Goal: Task Accomplishment & Management: Complete application form

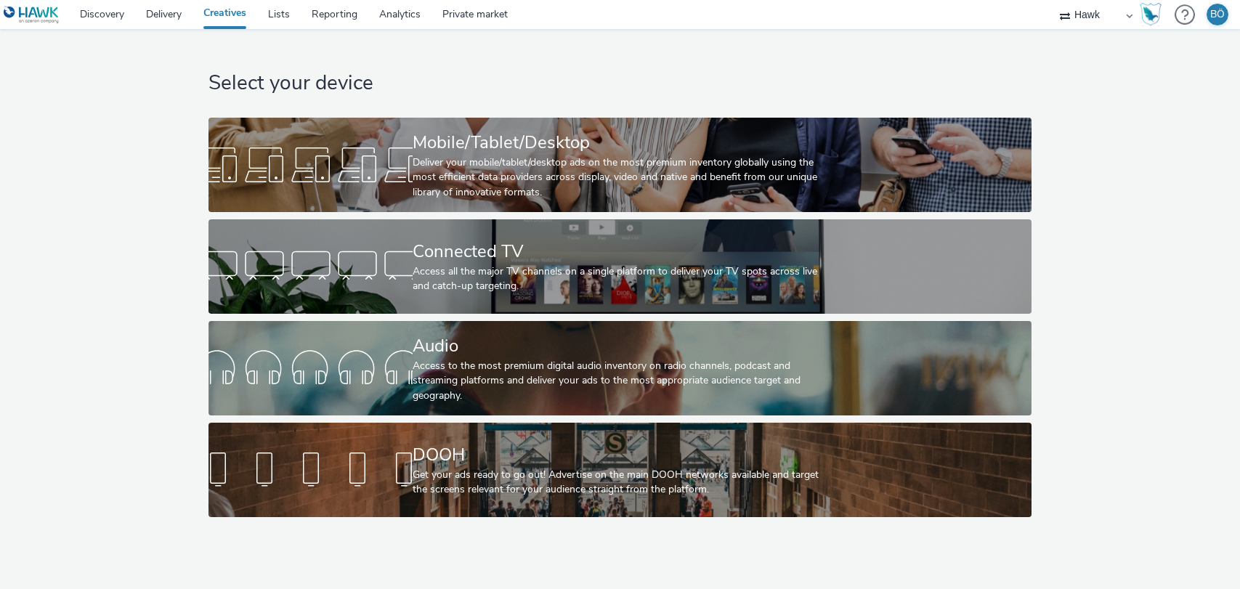
select select "11a7df10-284f-415c-b52a-427acf4c31ae"
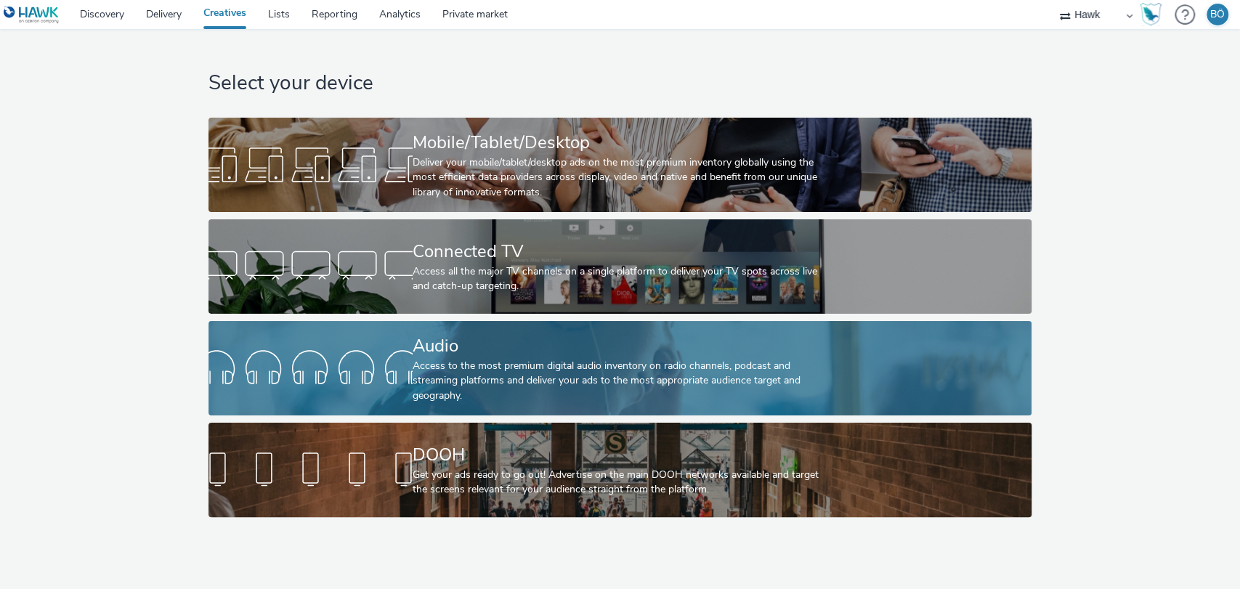
click at [459, 355] on div "Audio" at bounding box center [616, 345] width 409 height 25
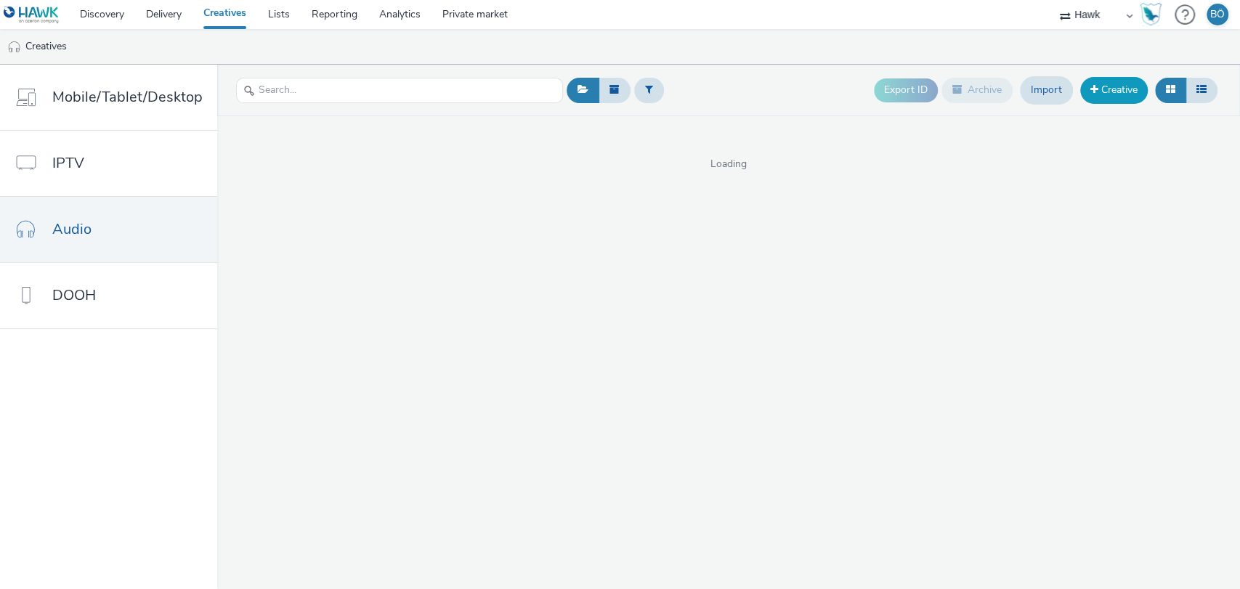
click at [1124, 89] on link "Creative" at bounding box center [1114, 90] width 68 height 26
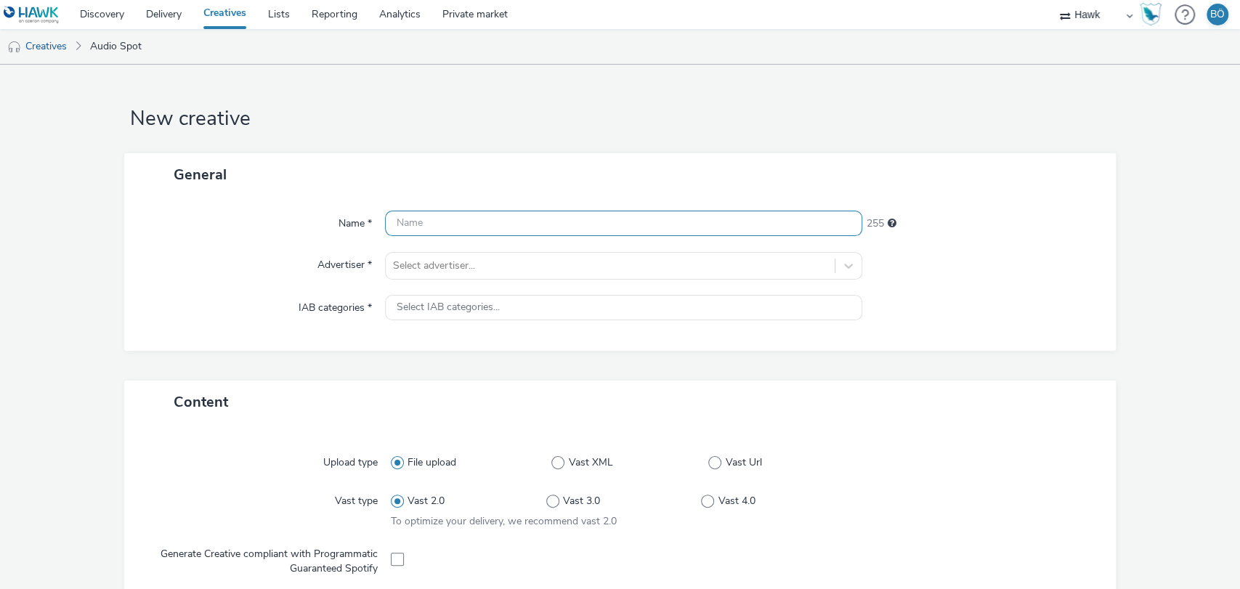
click at [465, 227] on input "text" at bounding box center [624, 223] width 478 height 25
click at [526, 226] on input "UK" at bounding box center [624, 223] width 478 height 25
paste input "_Bellway Homes_Ashlands_Hawk_Audio_30_300x250_45933_"
click at [512, 216] on input "UK_Bellway Homes_Ashlands_Hawk_Audio_30_300x250_45933_" at bounding box center [624, 223] width 478 height 25
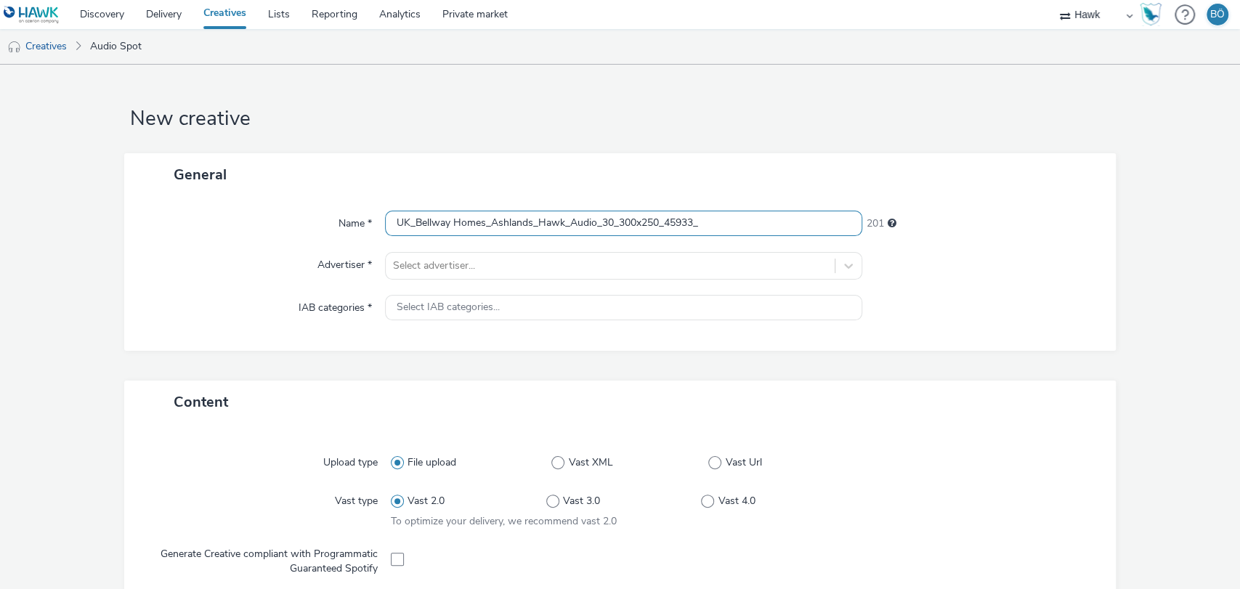
click at [512, 216] on input "UK_Bellway Homes_Ashlands_Hawk_Audio_30_300x250_45933_" at bounding box center [624, 223] width 478 height 25
click at [541, 225] on input "UK_Bellway Homes_Ashlands_Hawk_Audio_30_300x250_45933_" at bounding box center [624, 223] width 478 height 25
click at [742, 213] on input "UK_Bellway Homes_Rowden Chase_Hawk_Audio_30_300x250_45933_" at bounding box center [624, 223] width 478 height 25
type input "UK_Bellway Homes_Rowden Chase_Hawk_Audio_30_300x250_03.10.2025"
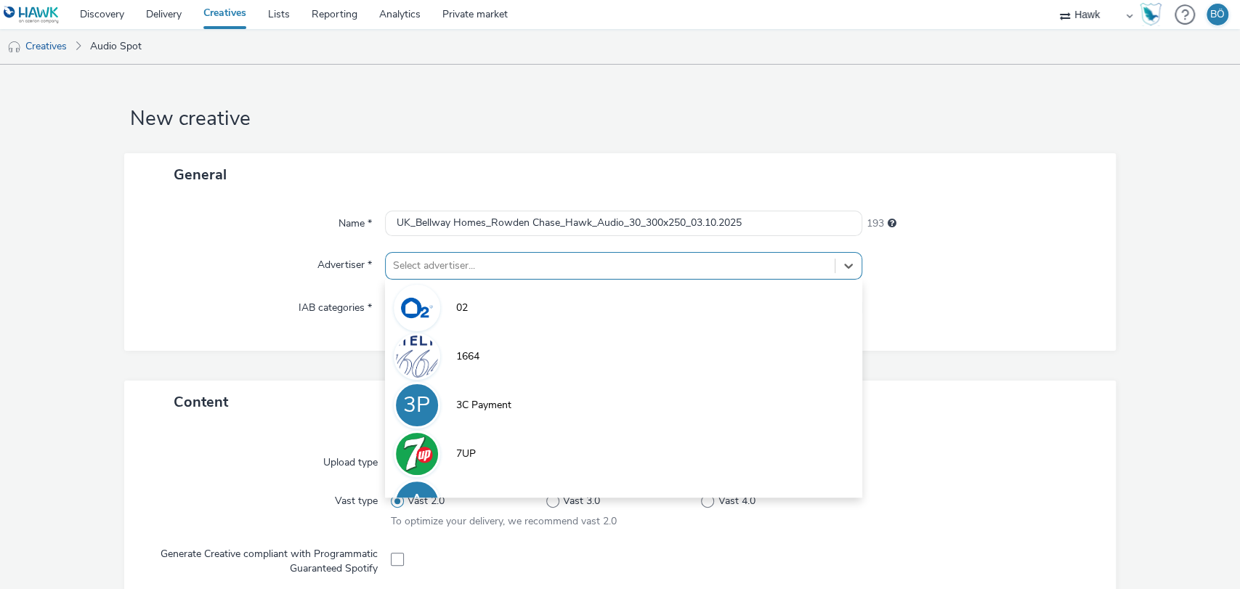
click at [604, 264] on div at bounding box center [610, 265] width 435 height 17
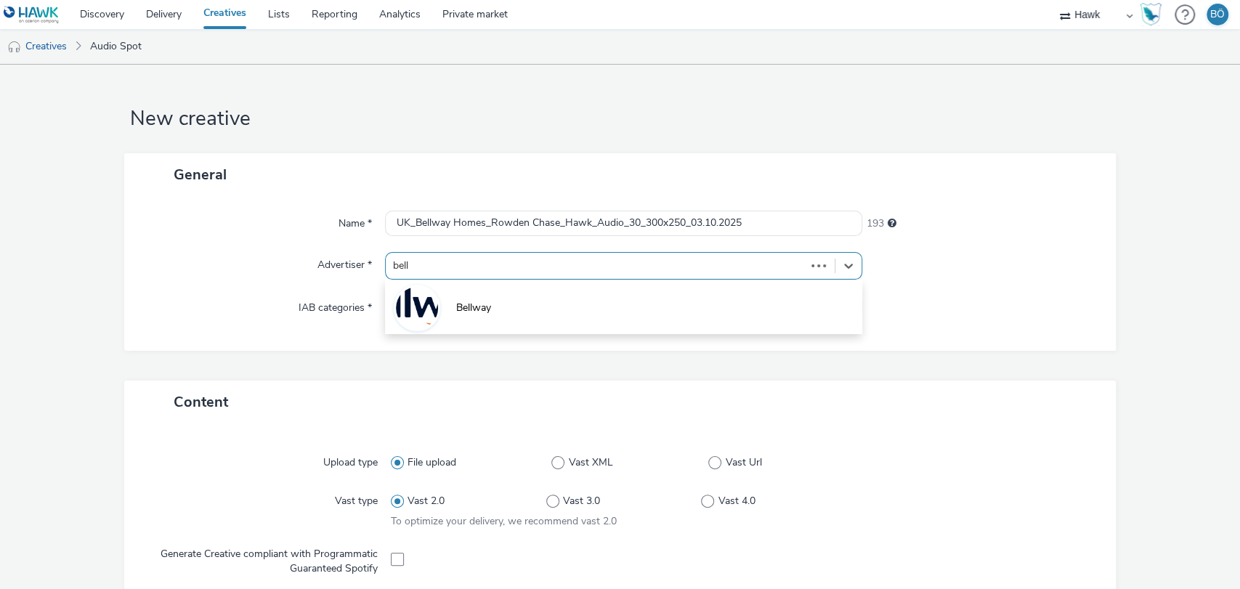
type input "bellw"
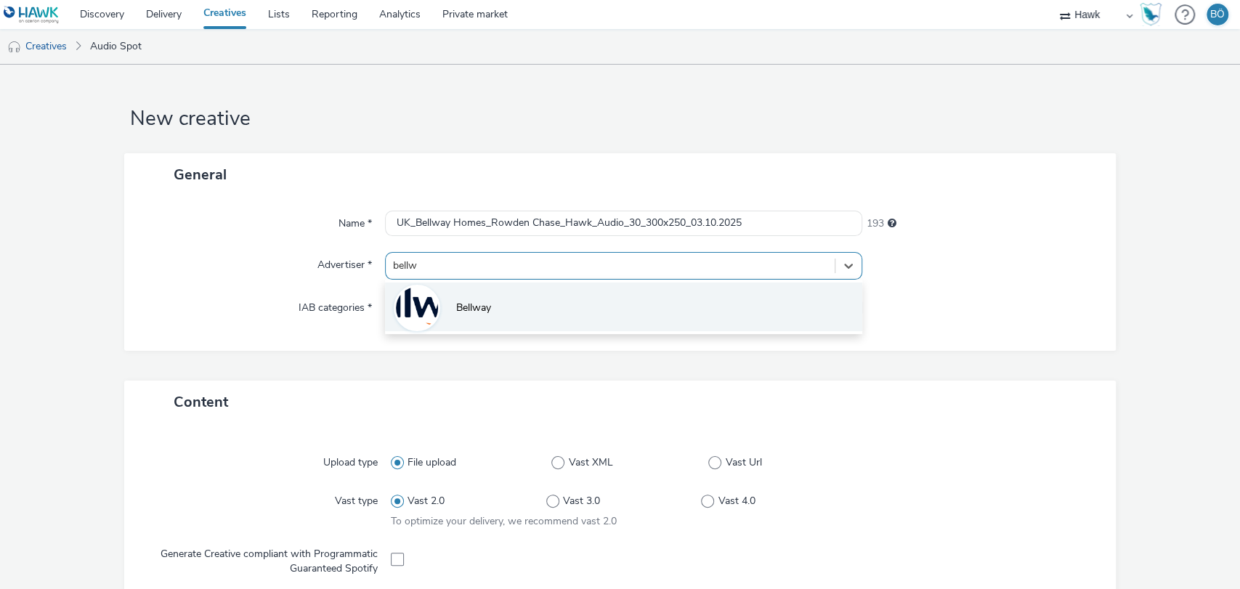
click at [563, 304] on li "Bellway" at bounding box center [624, 306] width 478 height 49
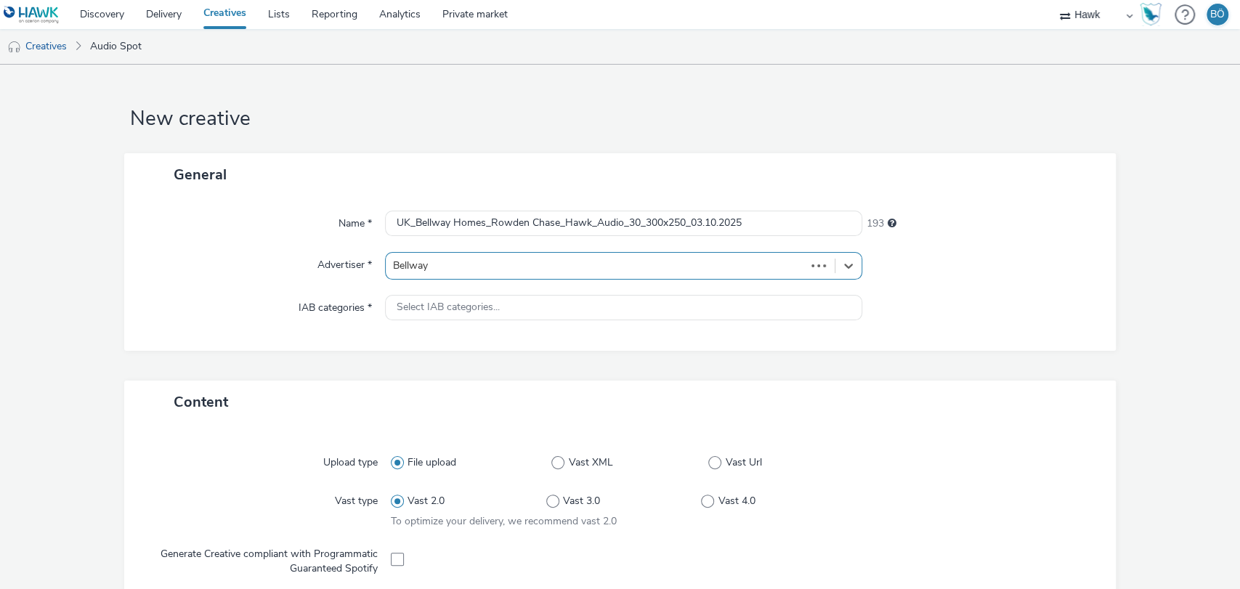
type input "[URL][DOMAIN_NAME]"
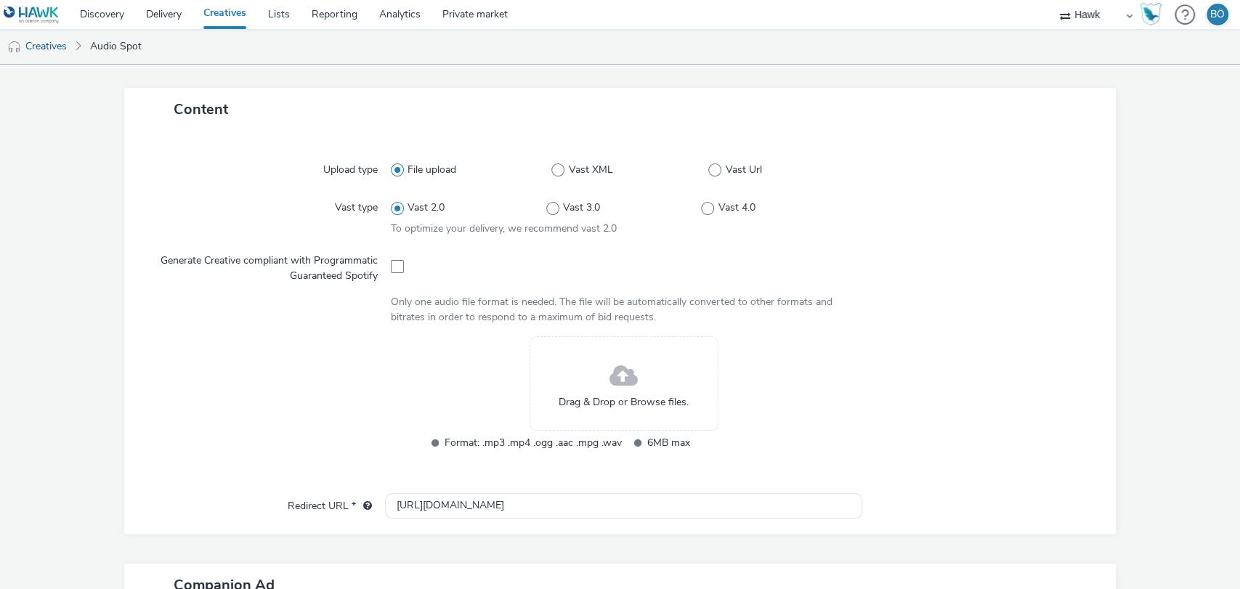
scroll to position [370, 0]
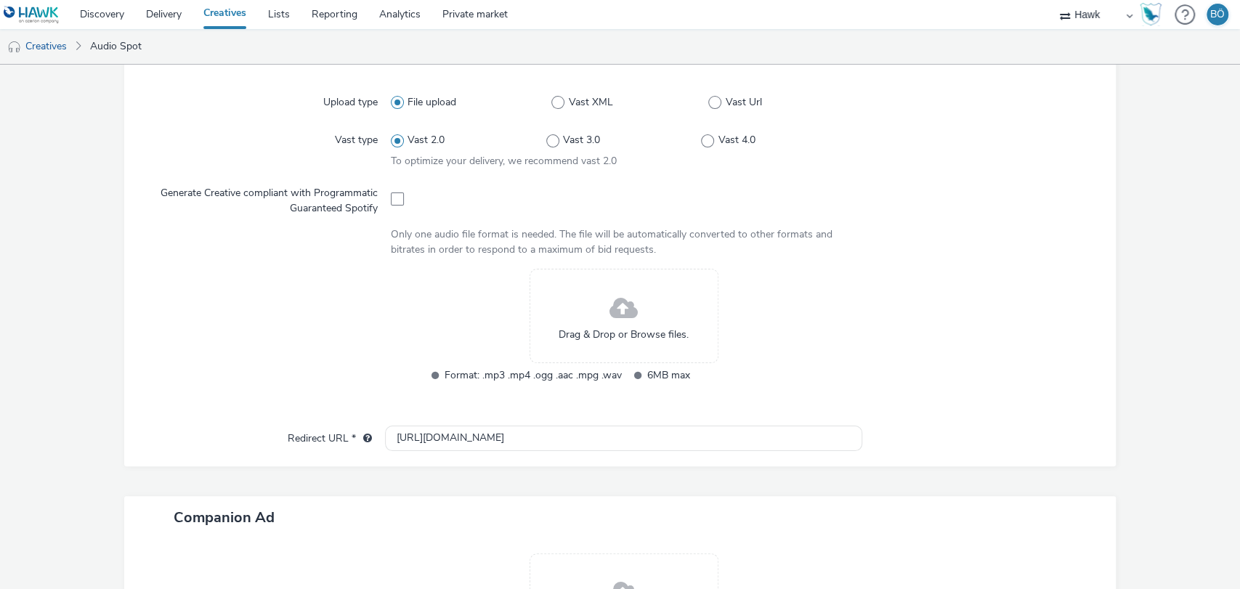
click at [590, 346] on div "Drag & Drop or Browse files." at bounding box center [623, 316] width 189 height 94
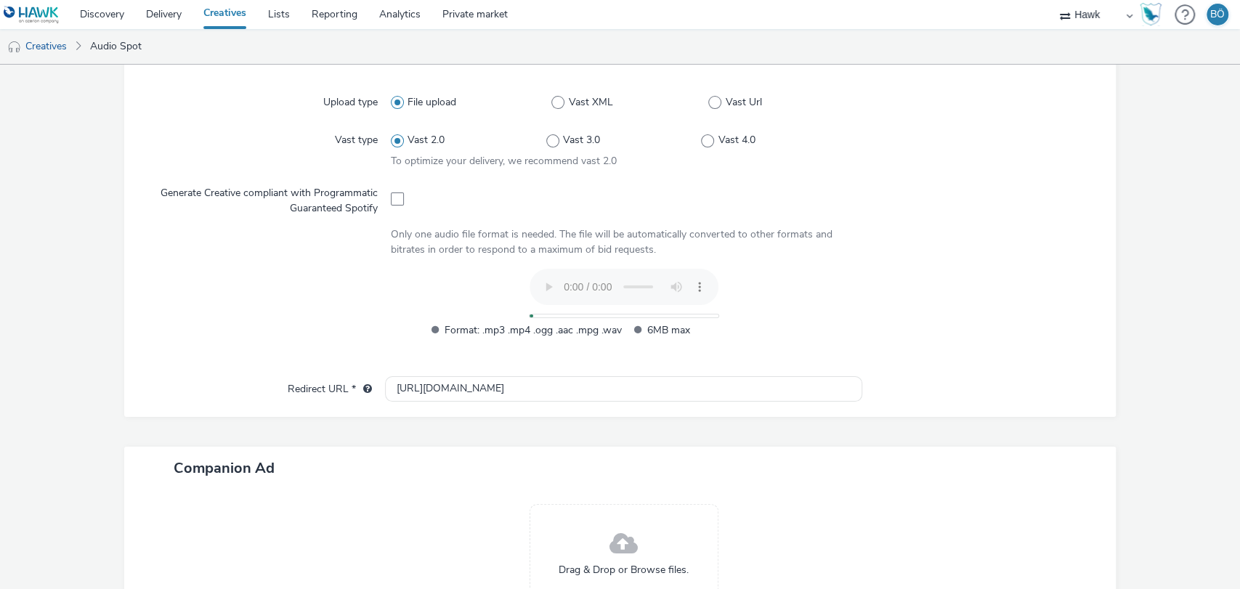
scroll to position [516, 0]
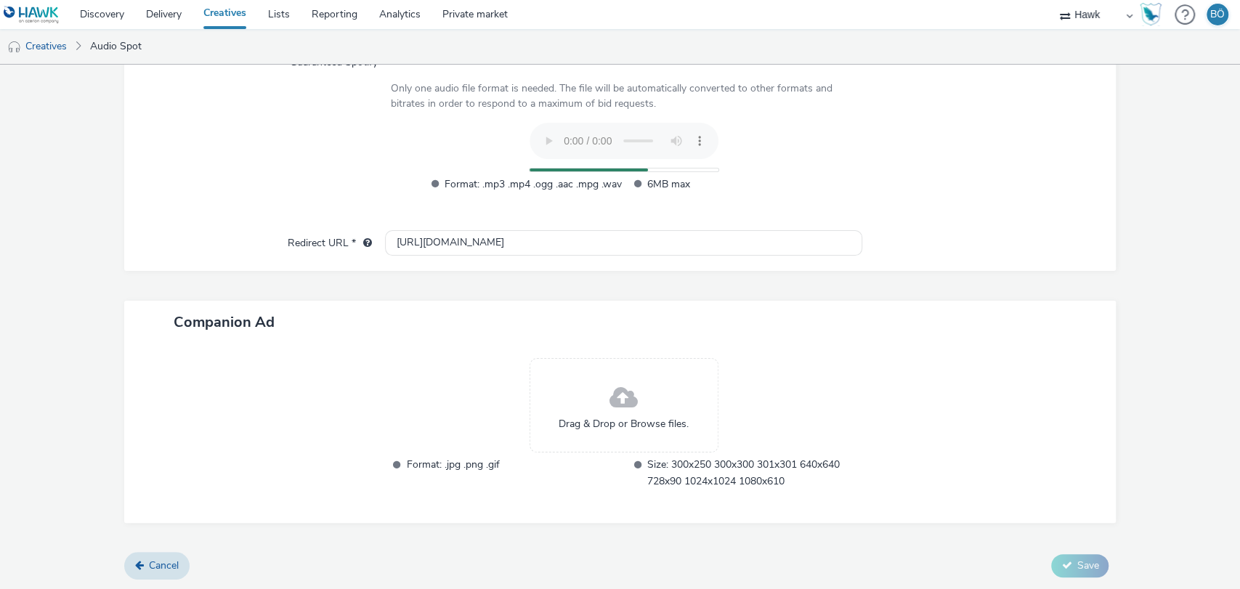
click at [610, 407] on span at bounding box center [623, 398] width 28 height 38
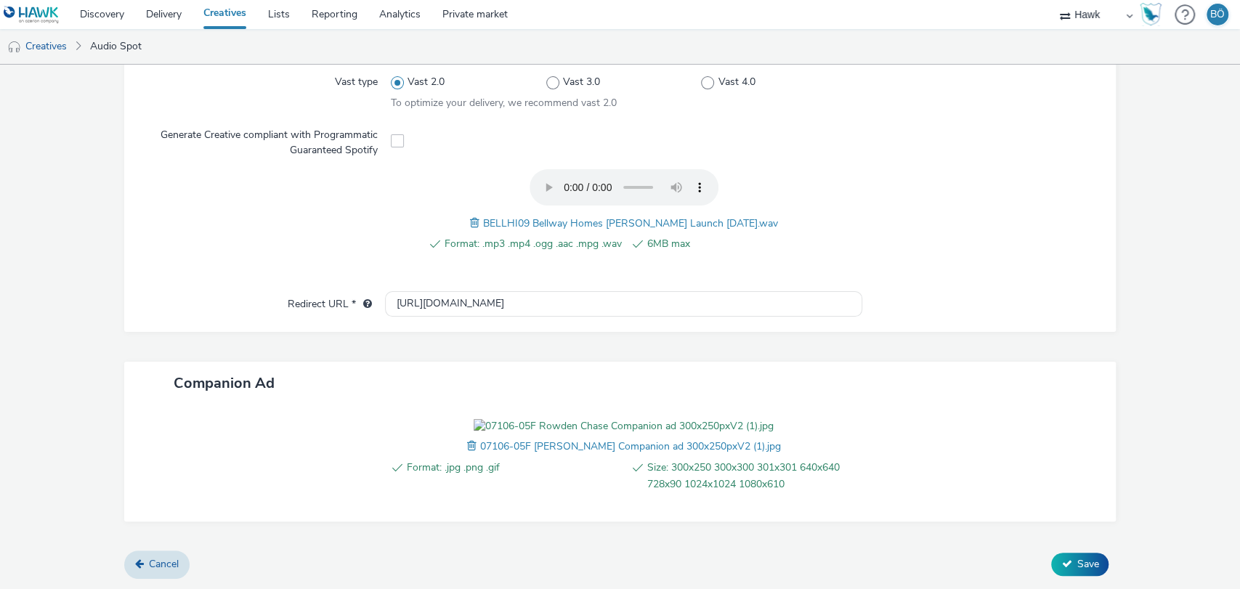
scroll to position [508, 0]
click at [1076, 559] on span "Save" at bounding box center [1087, 564] width 22 height 14
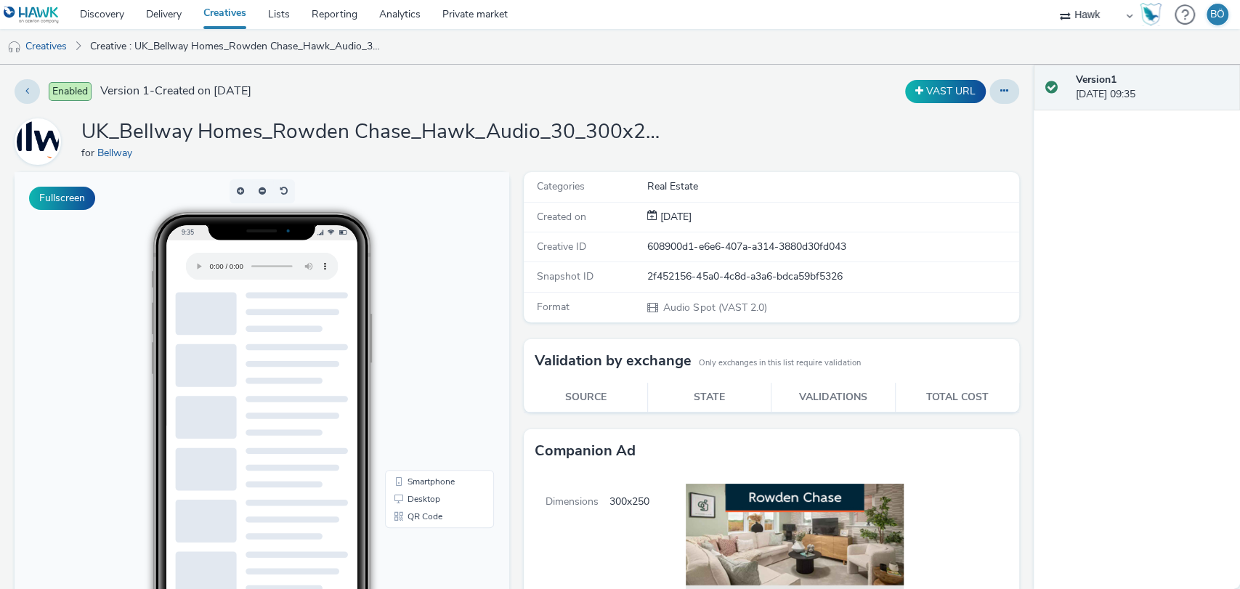
drag, startPoint x: 976, startPoint y: 93, endPoint x: 687, endPoint y: -70, distance: 332.0
click at [687, 0] on html "Discovery Delivery Creatives Lists Reporting Analytics Private market ALPHAKONN…" at bounding box center [620, 294] width 1240 height 589
